Goal: Transaction & Acquisition: Purchase product/service

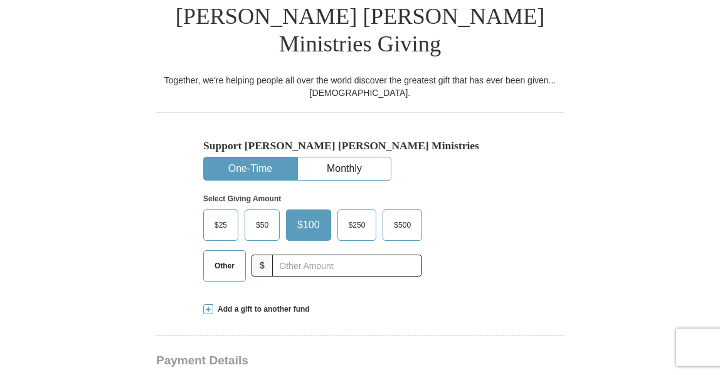
scroll to position [314, 0]
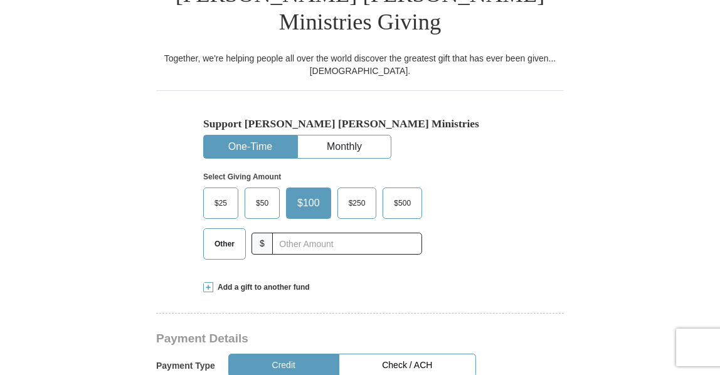
click at [218, 235] on span "Other" at bounding box center [224, 244] width 33 height 19
click at [0, 0] on input "Other" at bounding box center [0, 0] width 0 height 0
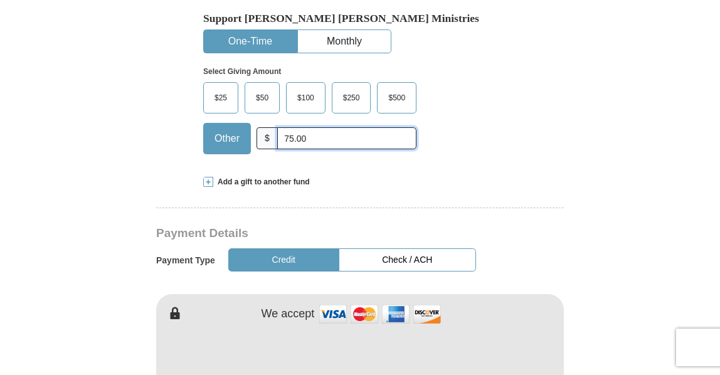
scroll to position [439, 0]
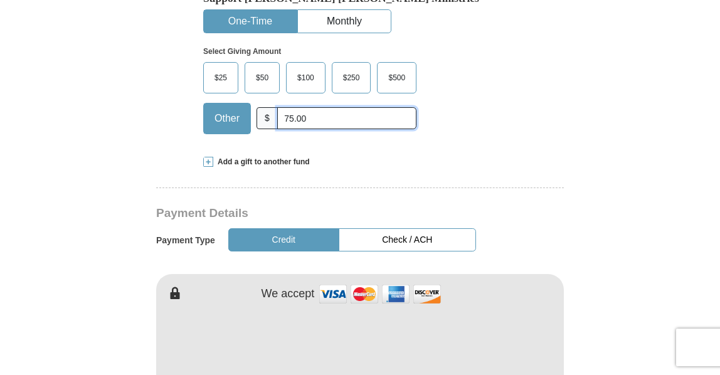
type input "75.00"
click at [309, 228] on button "Credit" at bounding box center [283, 239] width 111 height 23
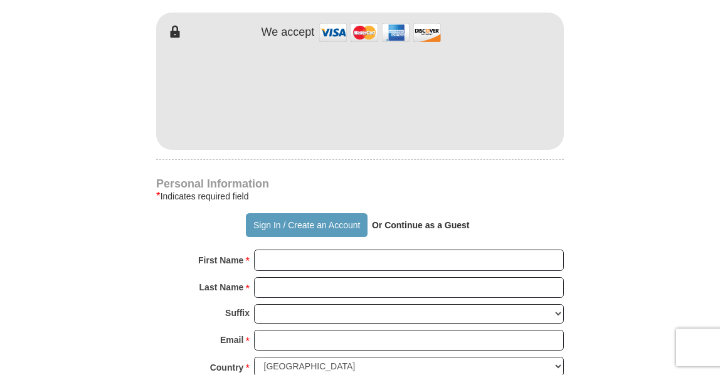
scroll to position [753, 0]
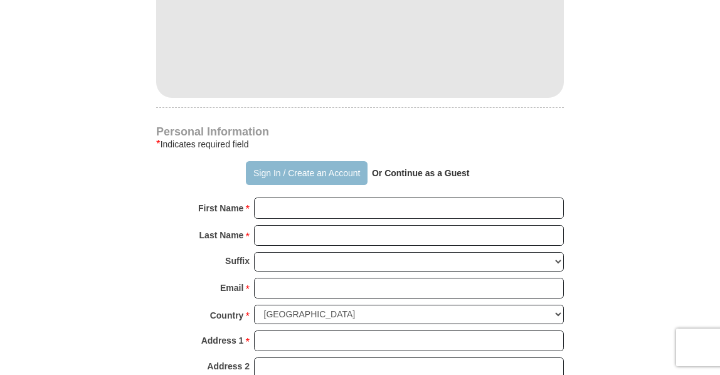
drag, startPoint x: 312, startPoint y: 138, endPoint x: 306, endPoint y: 137, distance: 7.0
click at [312, 161] on button "Sign In / Create an Account" at bounding box center [306, 173] width 121 height 24
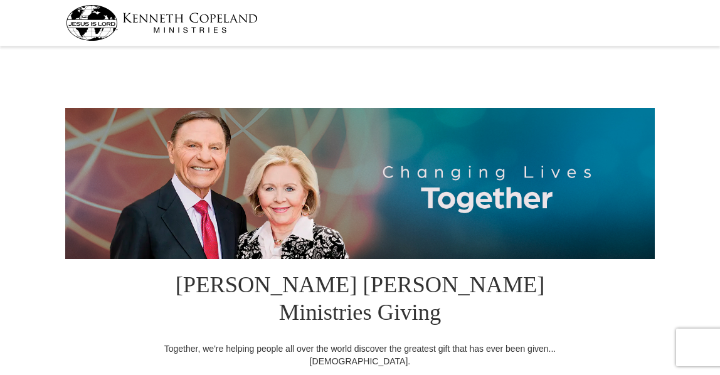
select select "IN"
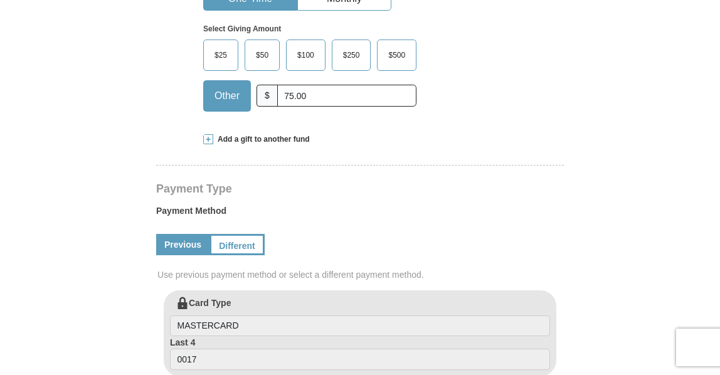
scroll to position [439, 0]
click at [185, 233] on link "Previous" at bounding box center [182, 243] width 53 height 21
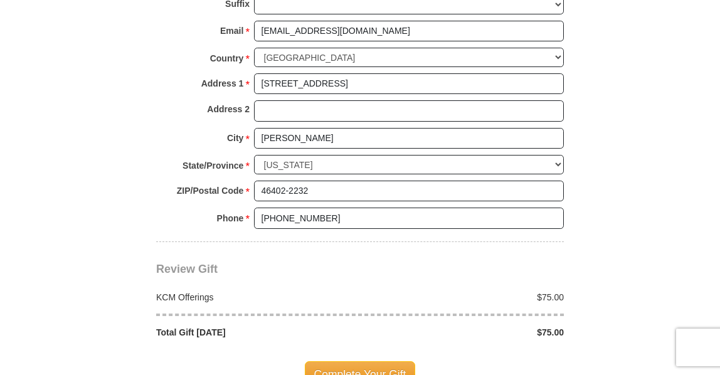
scroll to position [1004, 0]
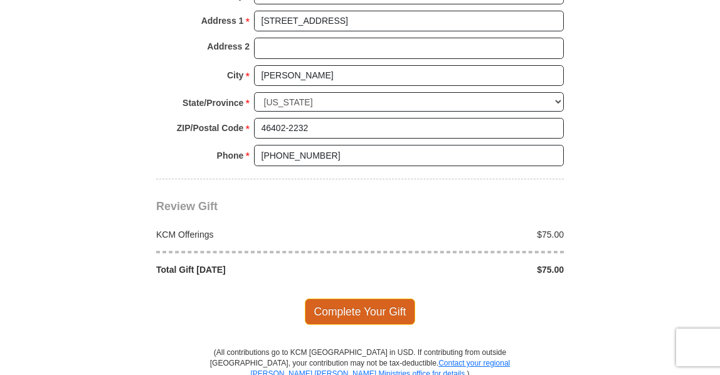
click at [365, 299] on span "Complete Your Gift" at bounding box center [360, 312] width 111 height 26
